Goal: Transaction & Acquisition: Subscribe to service/newsletter

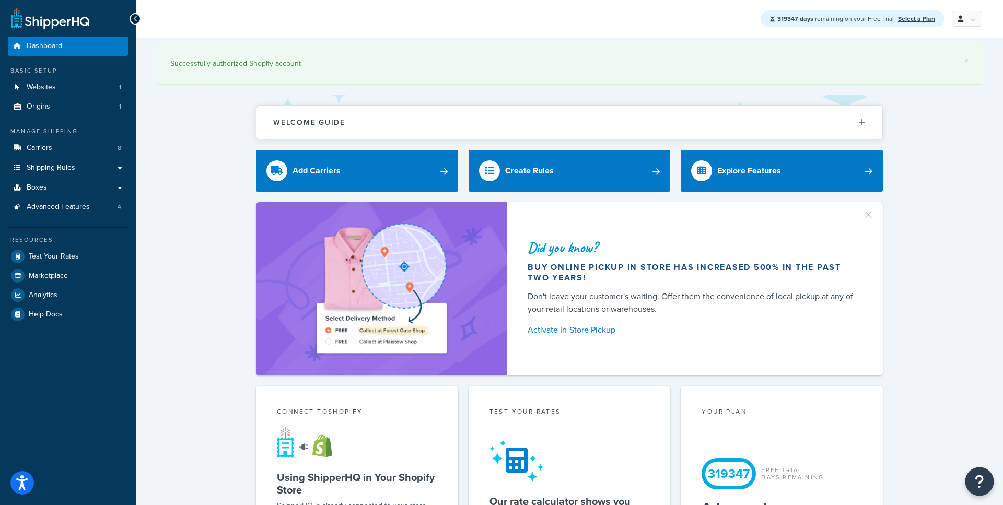
click at [979, 480] on icon "Open Resource Center" at bounding box center [980, 481] width 10 height 15
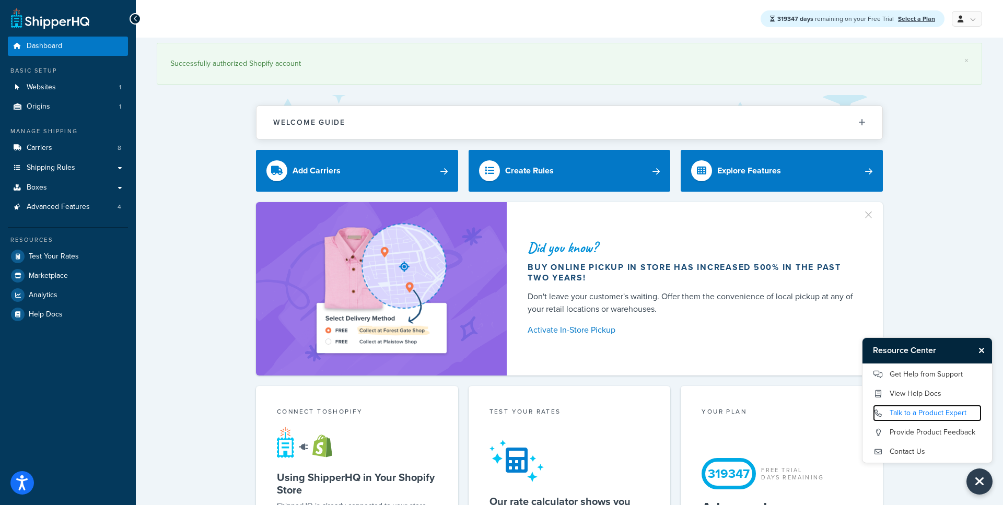
click at [924, 414] on link "Talk to a Product Expert" at bounding box center [927, 413] width 109 height 17
click at [917, 376] on link "Get Help from Support" at bounding box center [927, 374] width 109 height 17
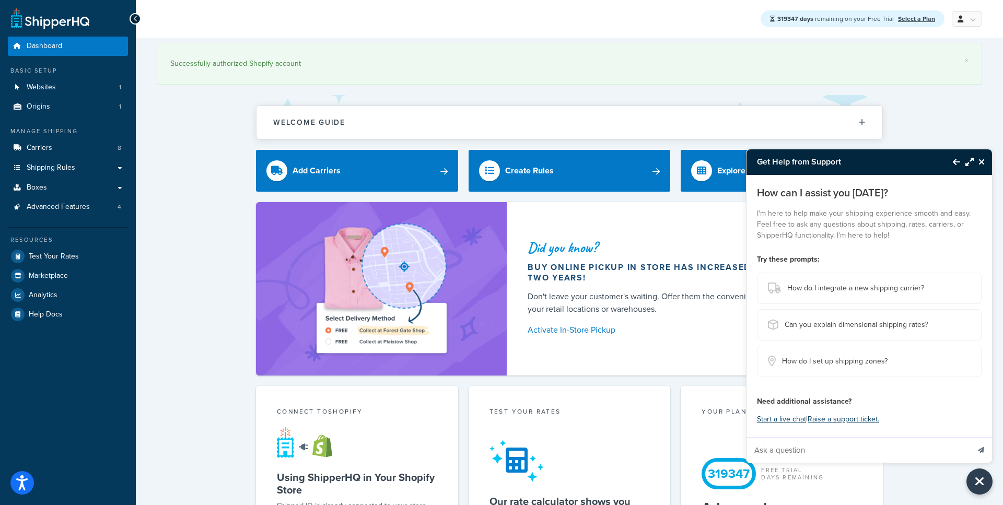
click at [982, 162] on icon "Close Resource Center" at bounding box center [982, 162] width 6 height 8
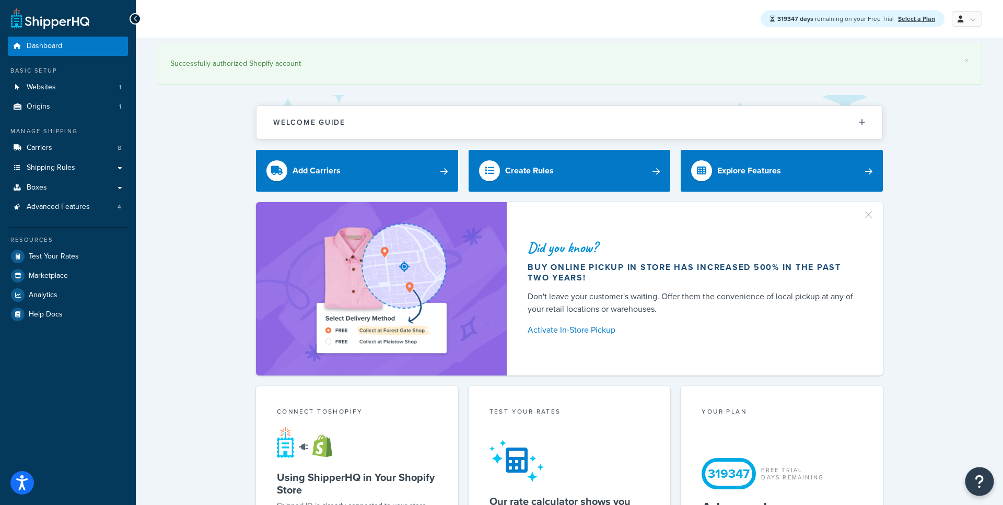
click at [983, 487] on icon "Open Resource Center" at bounding box center [980, 481] width 10 height 15
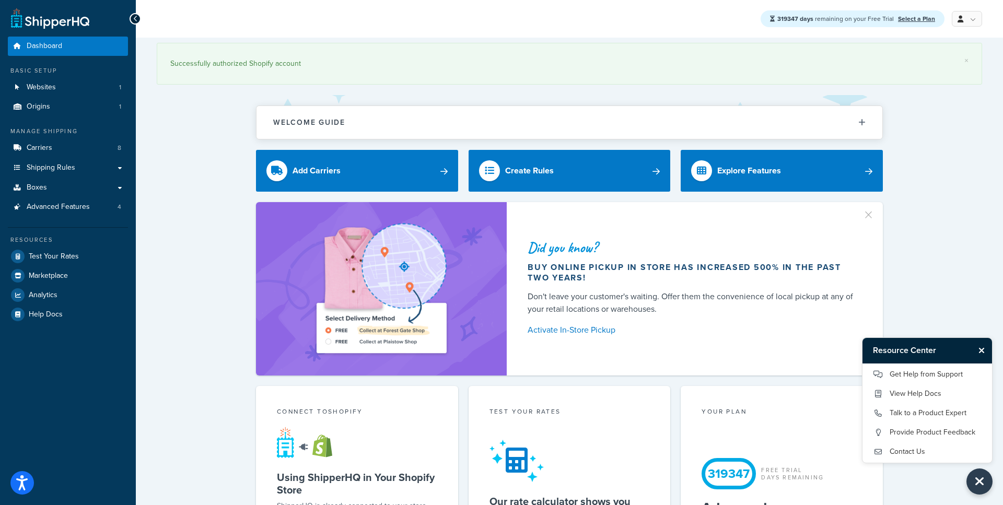
click at [793, 58] on div "Successfully authorized Shopify account" at bounding box center [569, 63] width 798 height 15
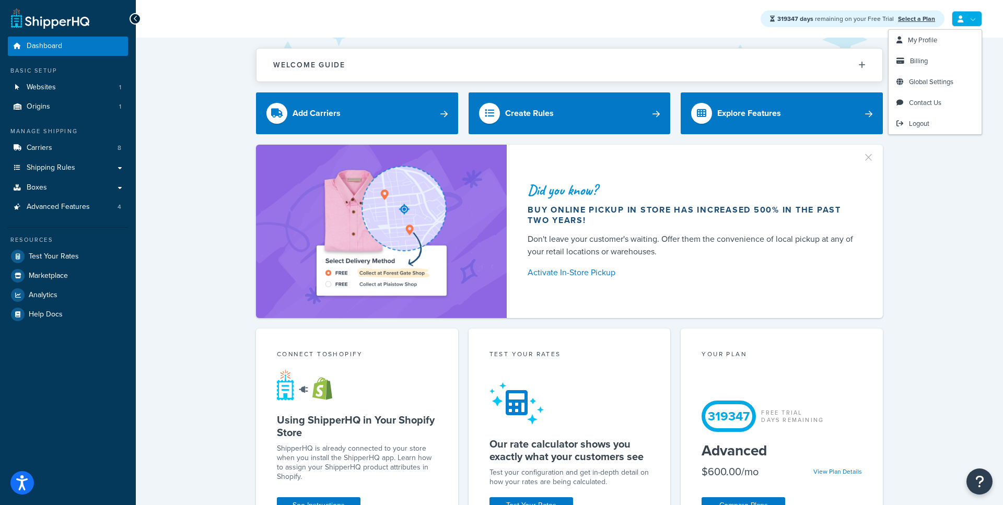
click at [970, 21] on link at bounding box center [967, 19] width 30 height 16
click at [903, 123] on icon at bounding box center [899, 123] width 7 height 7
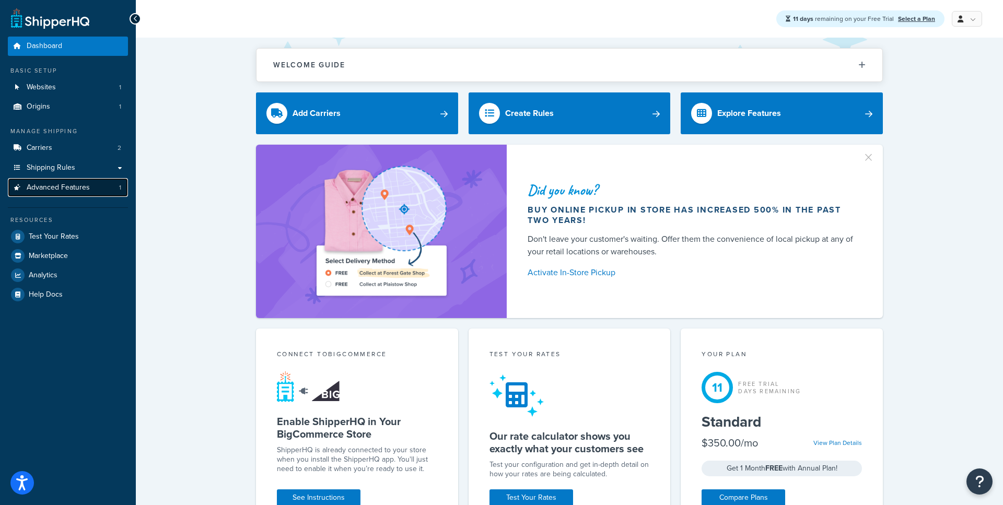
click at [82, 187] on span "Advanced Features" at bounding box center [58, 187] width 63 height 9
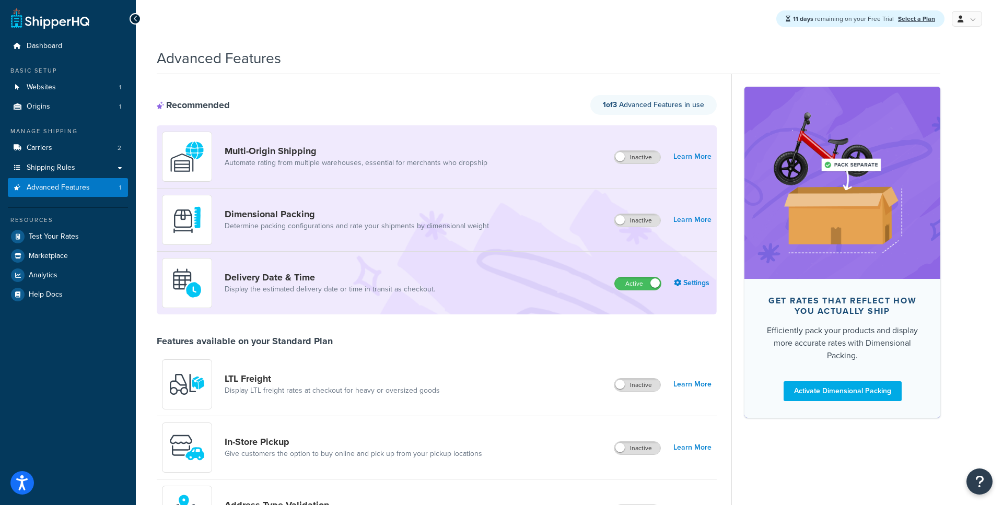
click at [974, 29] on div "11 days remaining on your Free Trial Select a Plan My Profile Billing Global Se…" at bounding box center [569, 19] width 867 height 38
click at [972, 19] on link at bounding box center [967, 19] width 30 height 16
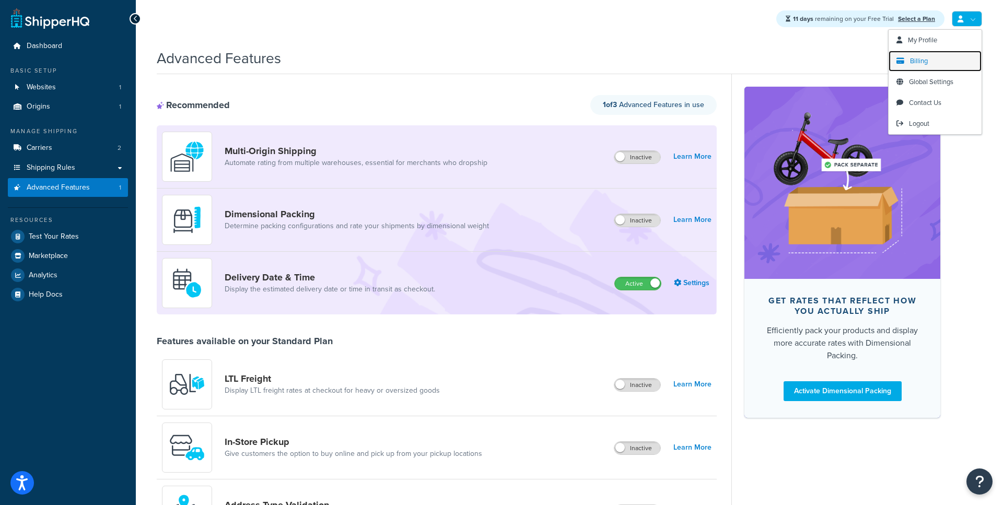
click at [921, 61] on span "Billing" at bounding box center [919, 61] width 18 height 10
click at [970, 18] on link at bounding box center [967, 19] width 30 height 16
click at [922, 61] on span "Billing" at bounding box center [919, 61] width 18 height 10
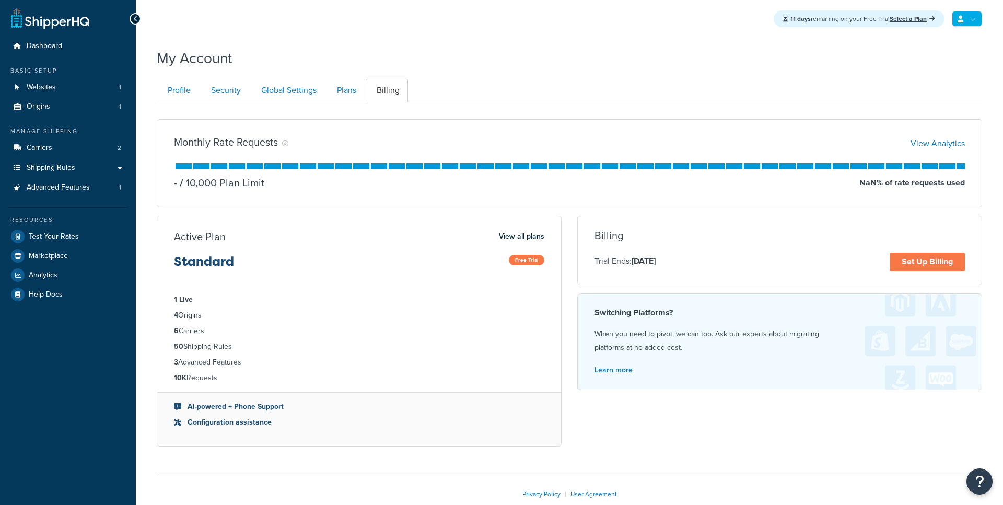
click at [964, 21] on link at bounding box center [967, 19] width 30 height 16
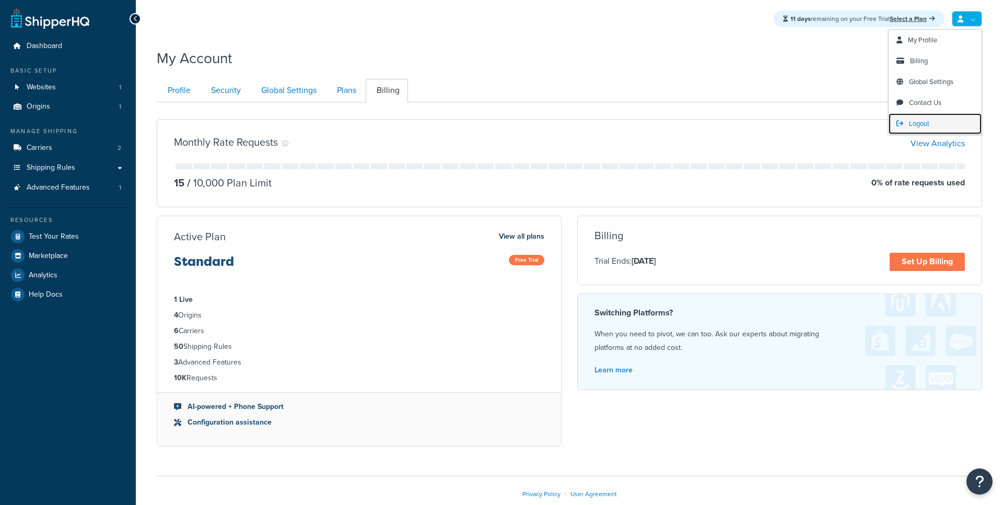
click at [917, 126] on span "Logout" at bounding box center [919, 124] width 20 height 10
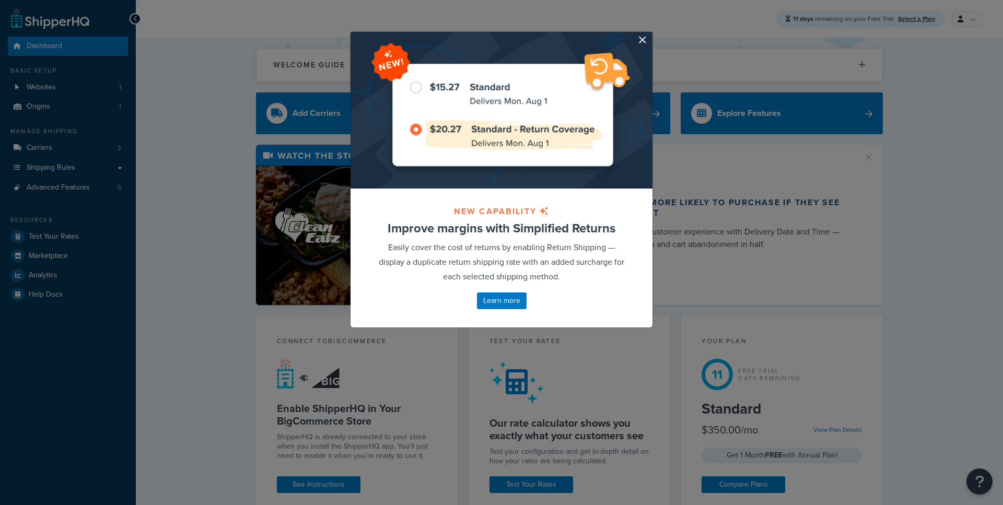
click at [650, 36] on div at bounding box center [502, 110] width 302 height 157
click at [650, 34] on button "button" at bounding box center [651, 33] width 3 height 3
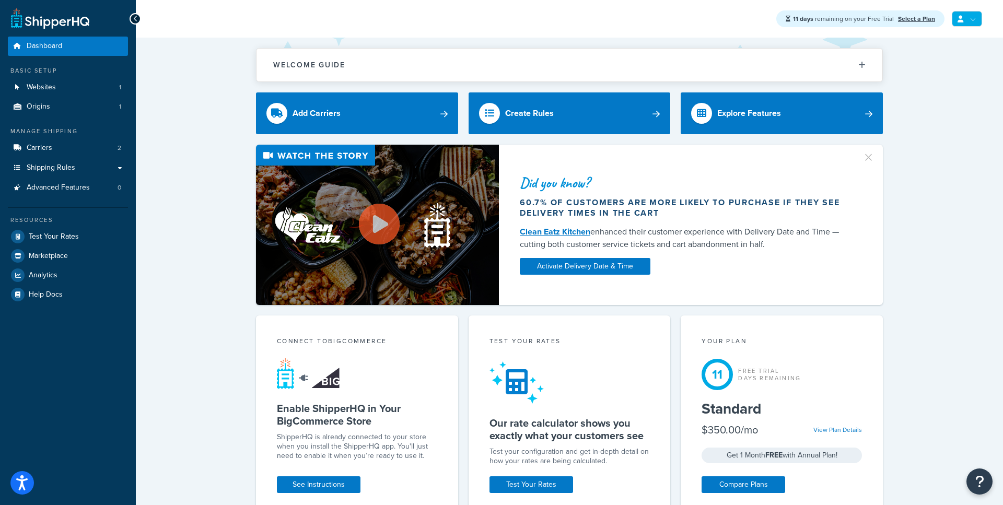
click at [964, 23] on link at bounding box center [967, 19] width 30 height 16
click at [923, 63] on span "Billing" at bounding box center [919, 61] width 18 height 10
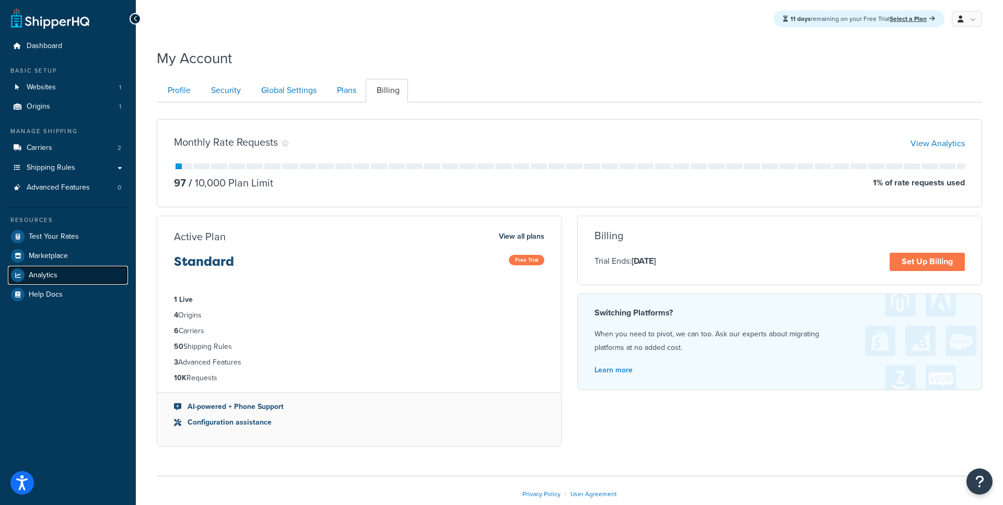
click at [37, 276] on span "Analytics" at bounding box center [43, 275] width 29 height 9
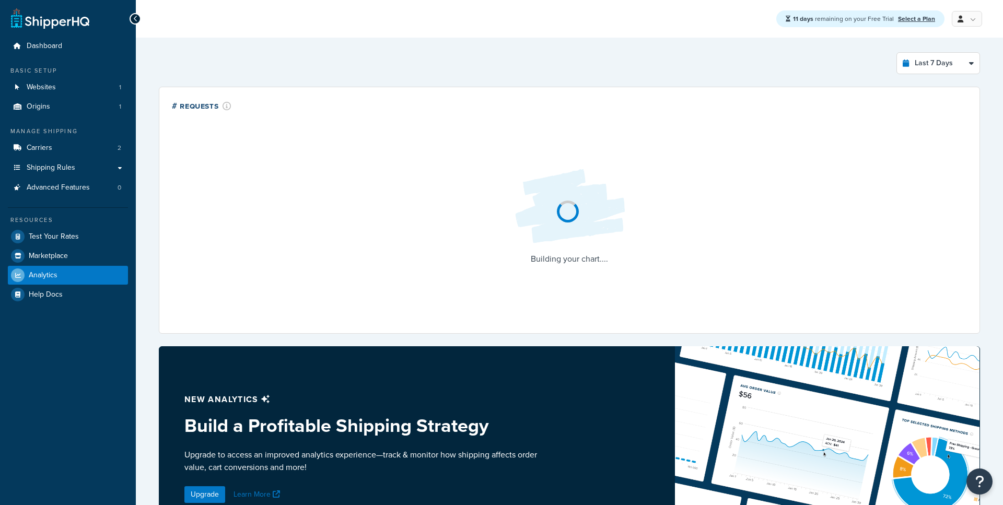
select select "last_7_days"
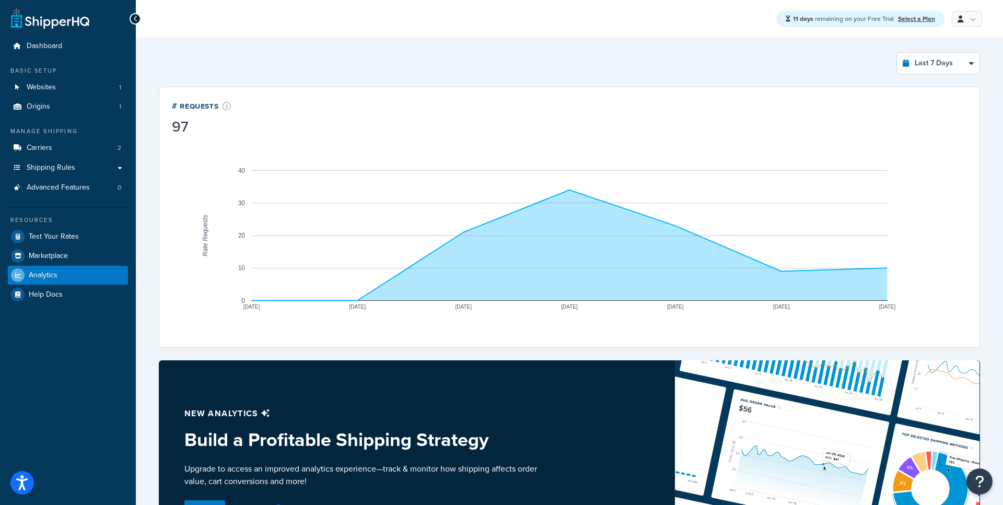
click at [793, 63] on div "Last 7 Days Select a time period Last 24 Hours Last 7 Days Last 30 Days Last 3 …" at bounding box center [569, 63] width 821 height 22
click at [976, 22] on link at bounding box center [967, 19] width 30 height 16
click at [800, 72] on div "Last 7 Days Select a time period Last 24 Hours Last 7 Days Last 30 Days Last 3 …" at bounding box center [569, 63] width 821 height 22
click at [959, 25] on link at bounding box center [967, 19] width 30 height 16
click at [921, 62] on span "Billing" at bounding box center [919, 61] width 18 height 10
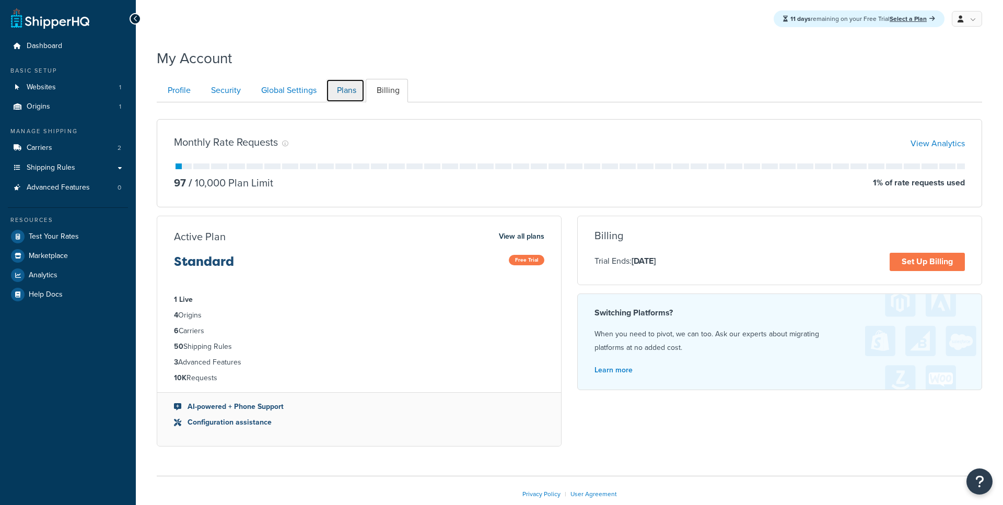
click at [344, 96] on link "Plans" at bounding box center [345, 91] width 39 height 24
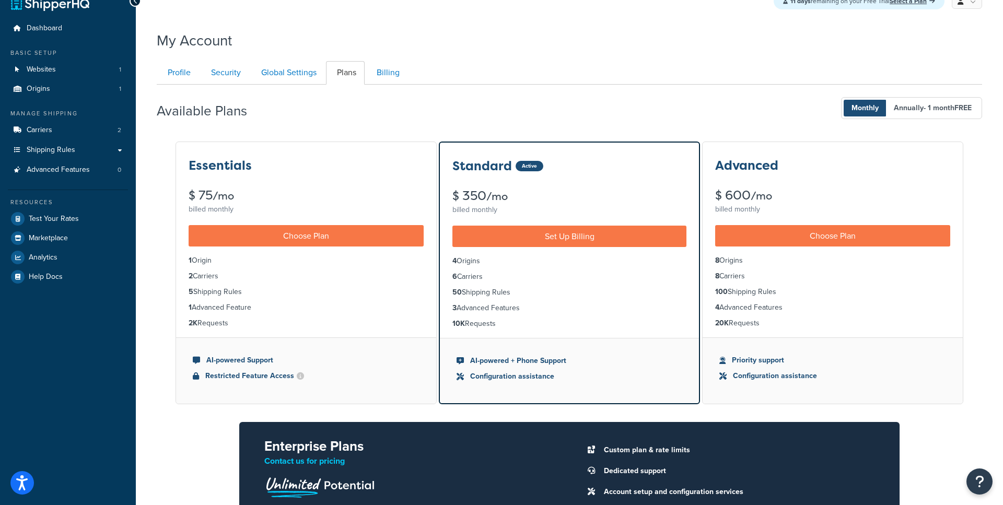
scroll to position [26, 0]
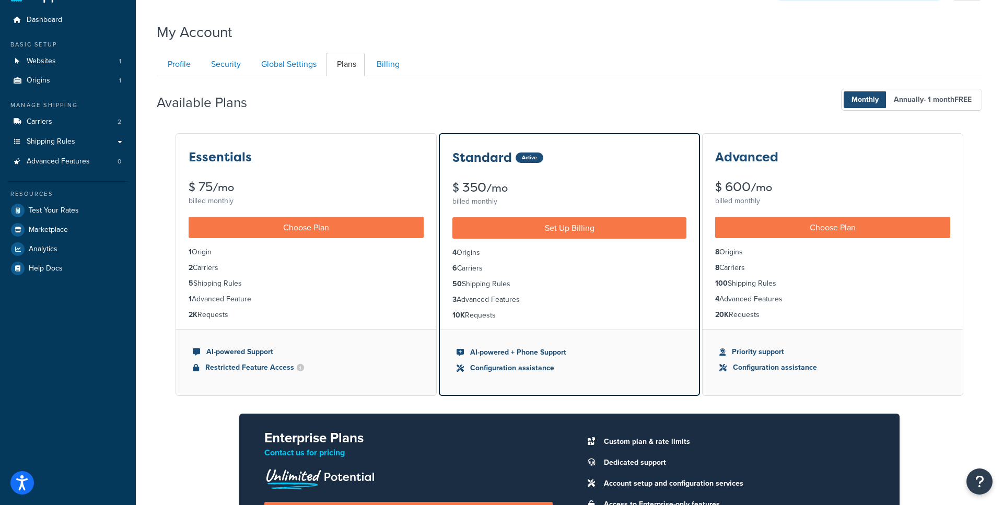
click at [273, 157] on div "Essentials" at bounding box center [306, 157] width 235 height 14
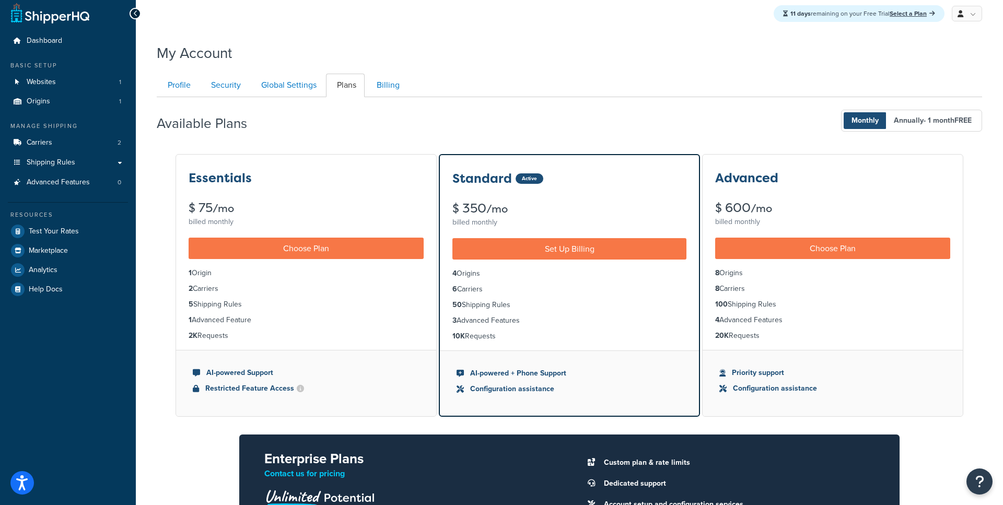
scroll to position [0, 0]
